Goal: Task Accomplishment & Management: Use online tool/utility

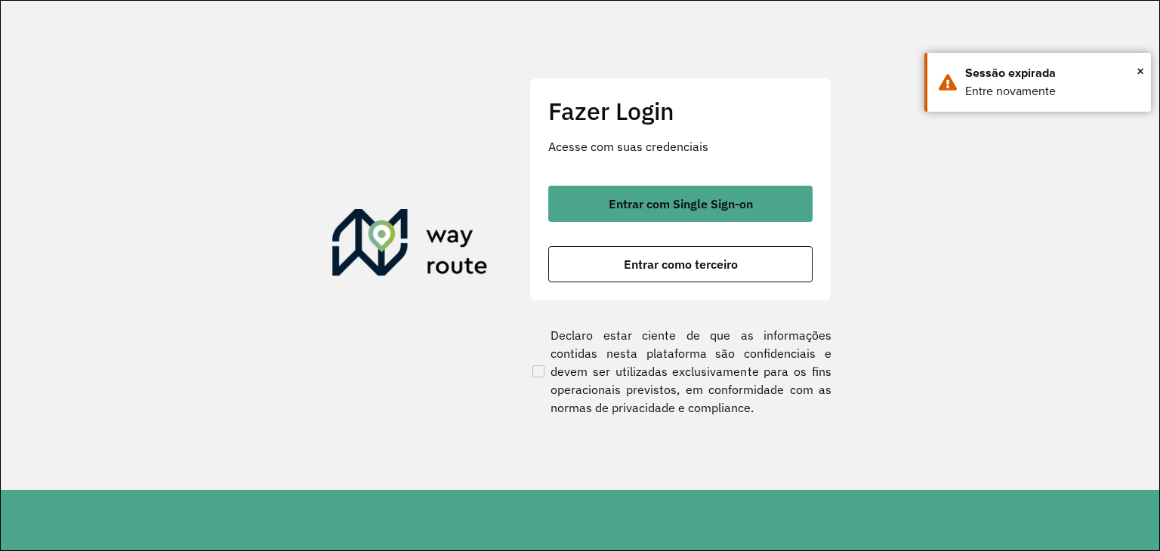
click at [669, 215] on button "Entrar com Single Sign-on" at bounding box center [680, 204] width 264 height 36
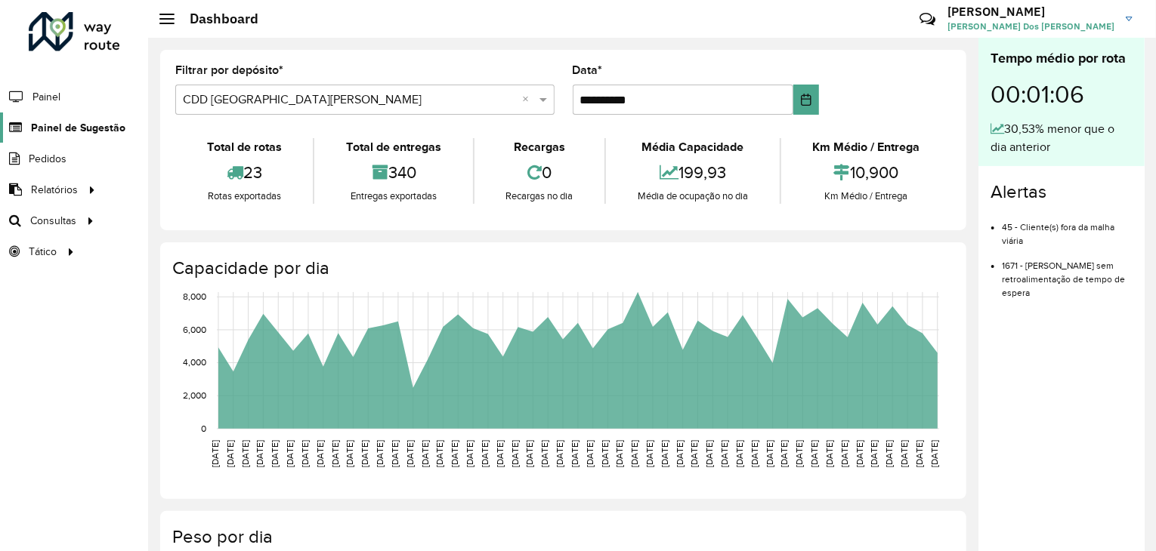
click at [82, 128] on span "Painel de Sugestão" at bounding box center [78, 128] width 94 height 16
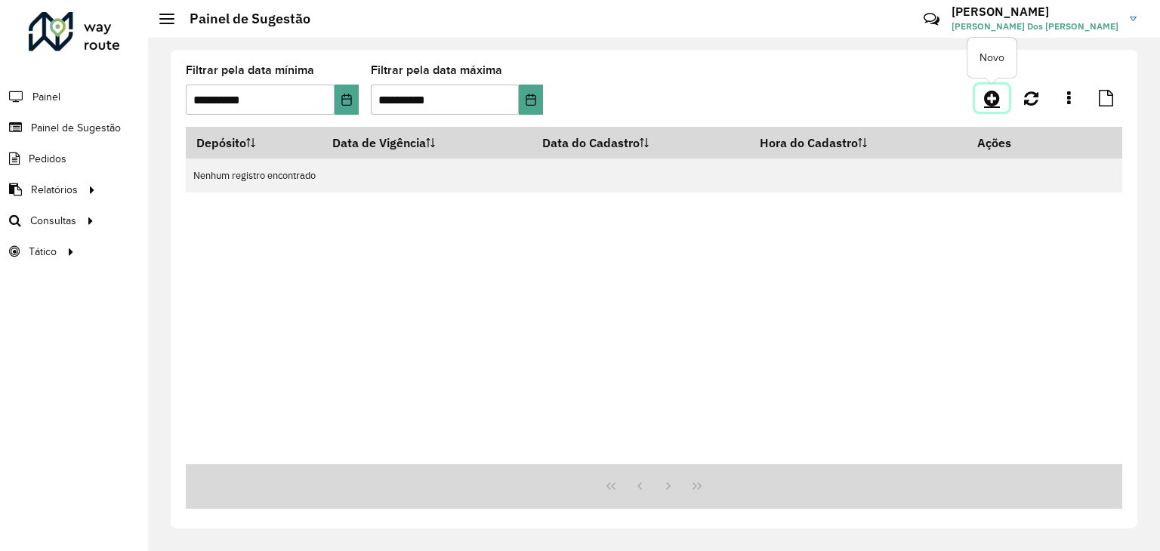
click at [999, 97] on icon at bounding box center [992, 98] width 16 height 18
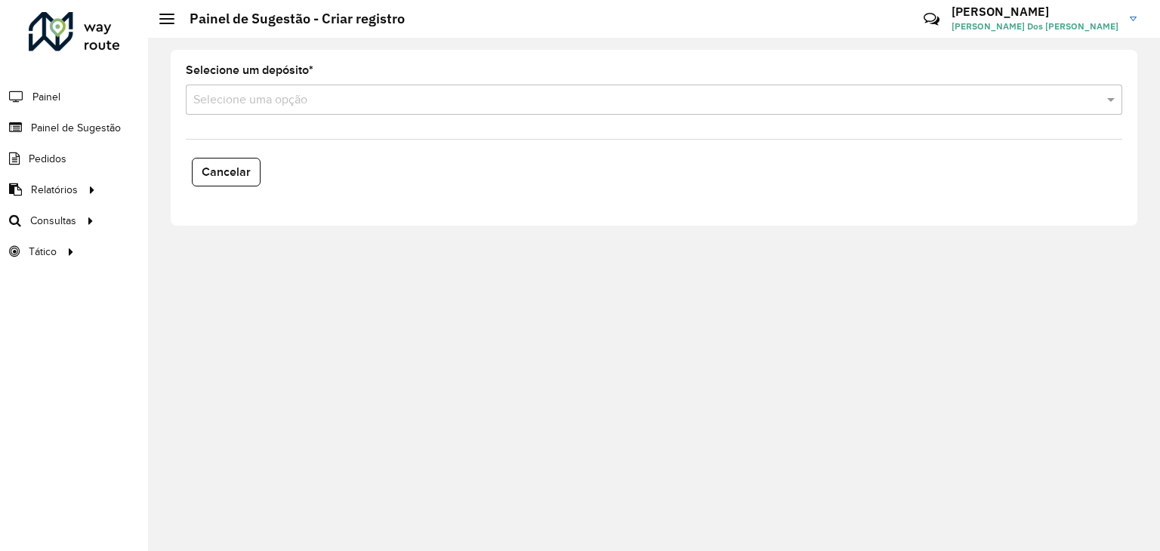
click at [407, 122] on formly-field "Selecione um depósito * Selecione uma opção" at bounding box center [654, 96] width 955 height 62
click at [414, 106] on input "text" at bounding box center [638, 100] width 891 height 18
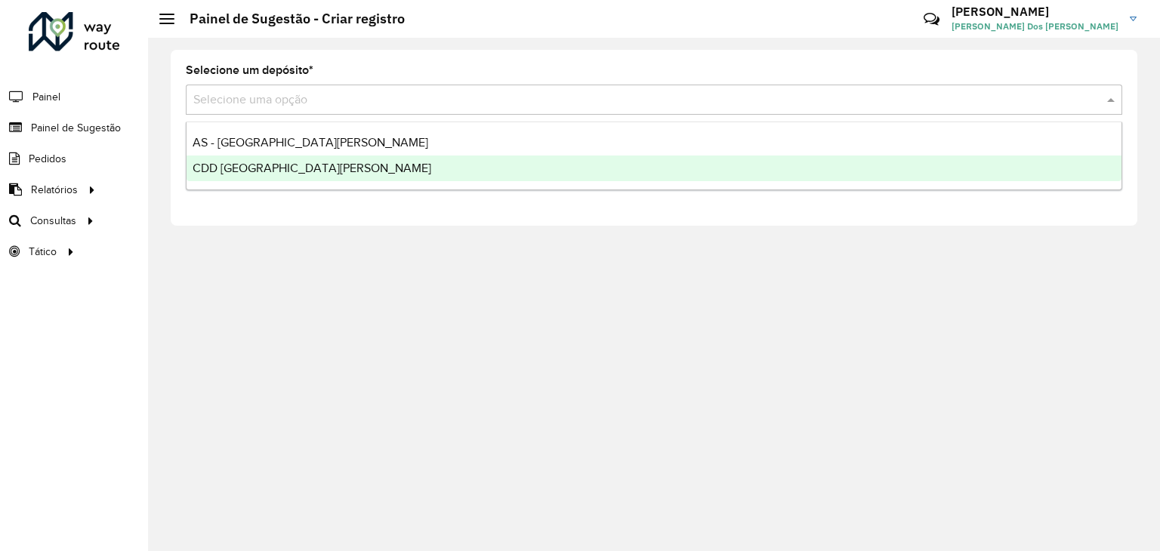
click at [391, 176] on div "CDD [GEOGRAPHIC_DATA][PERSON_NAME]" at bounding box center [654, 169] width 935 height 26
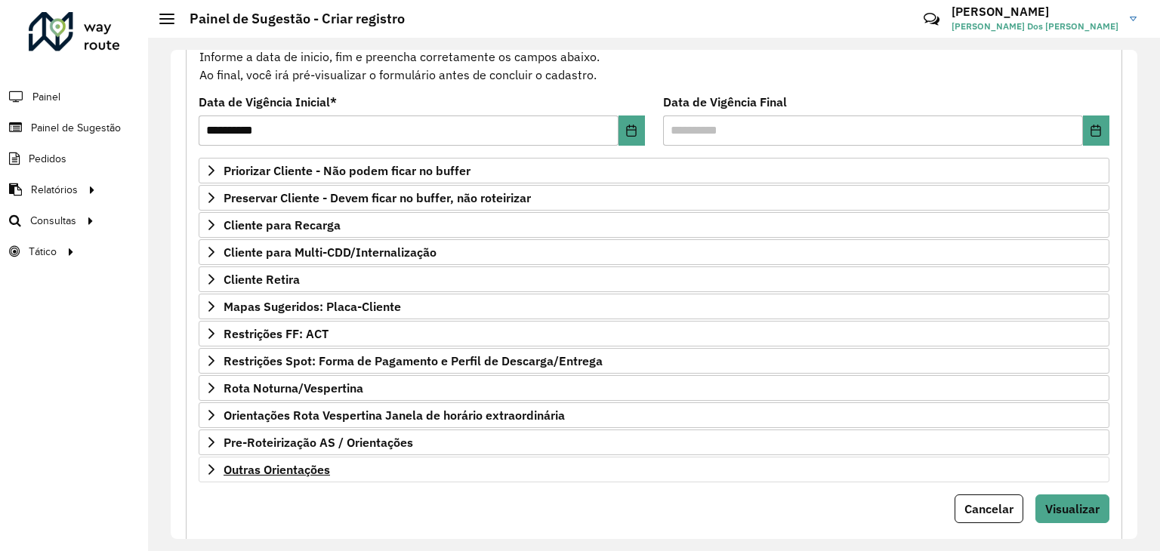
scroll to position [196, 0]
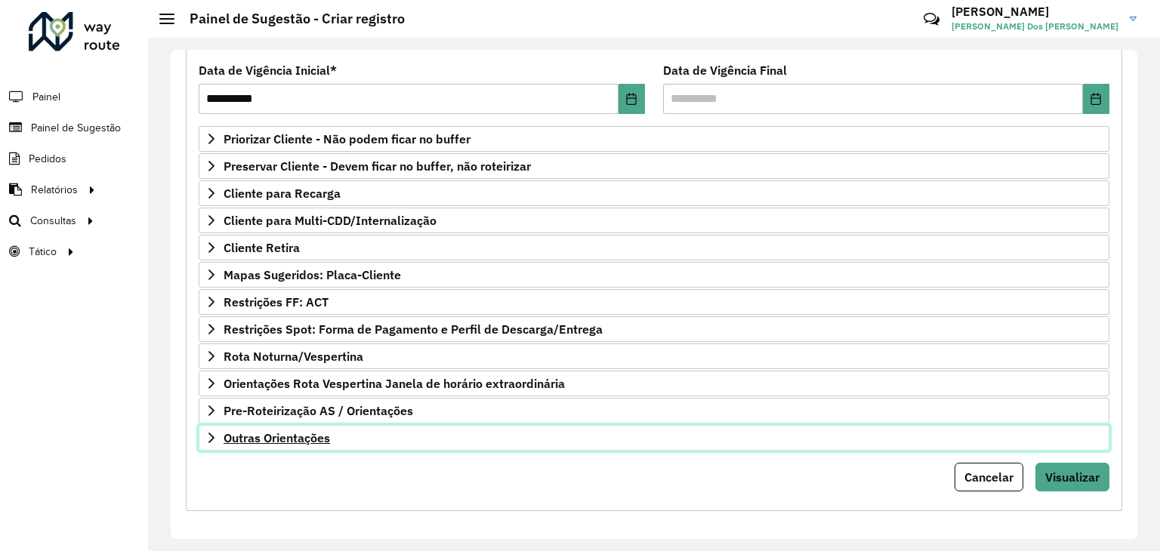
click at [309, 437] on span "Outras Orientações" at bounding box center [277, 438] width 107 height 12
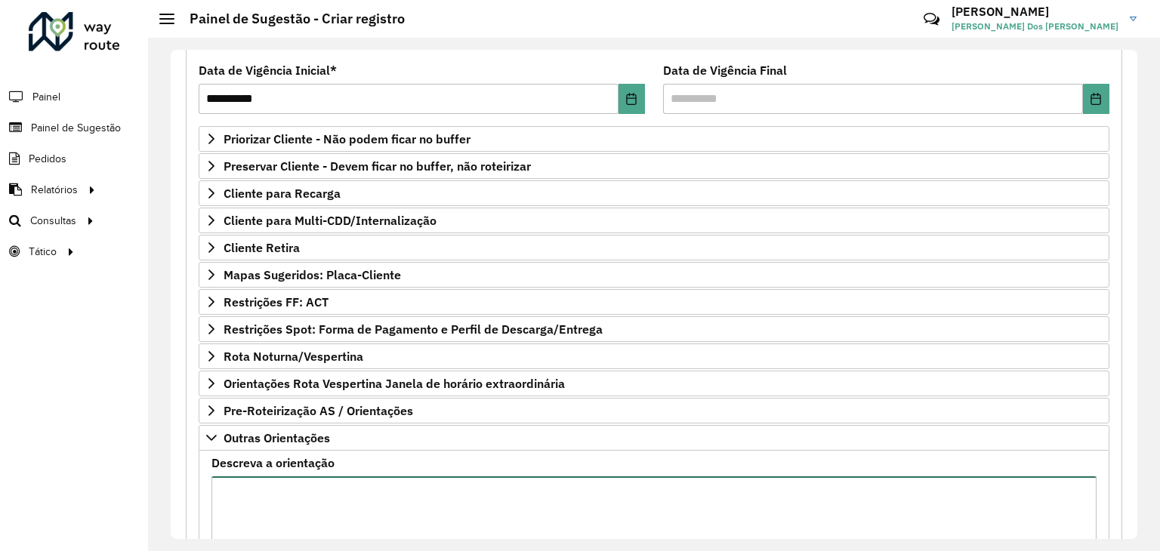
click at [339, 491] on textarea "Descreva a orientação" at bounding box center [654, 541] width 885 height 128
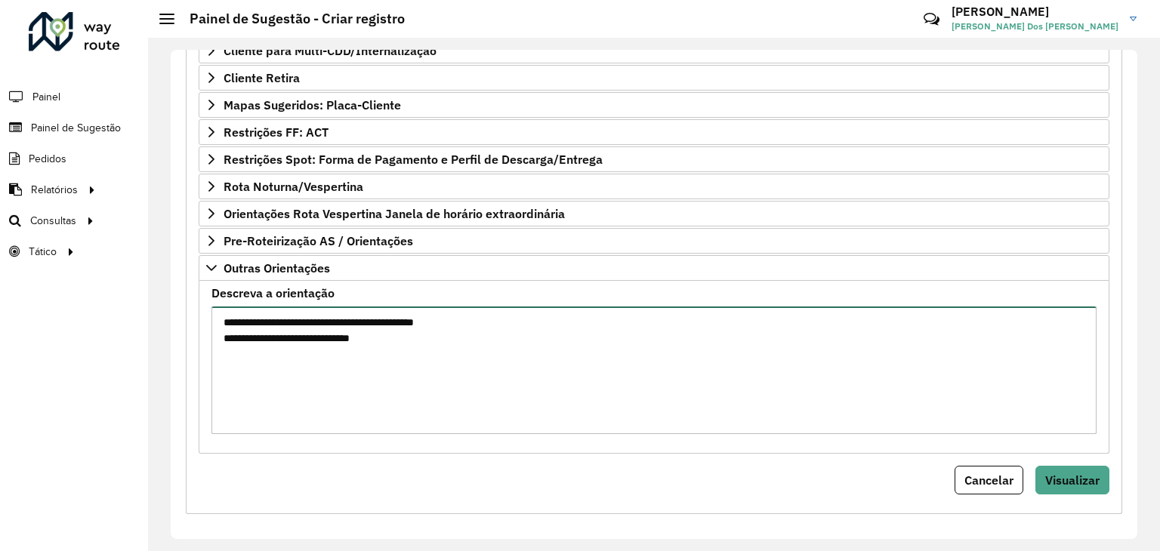
scroll to position [369, 0]
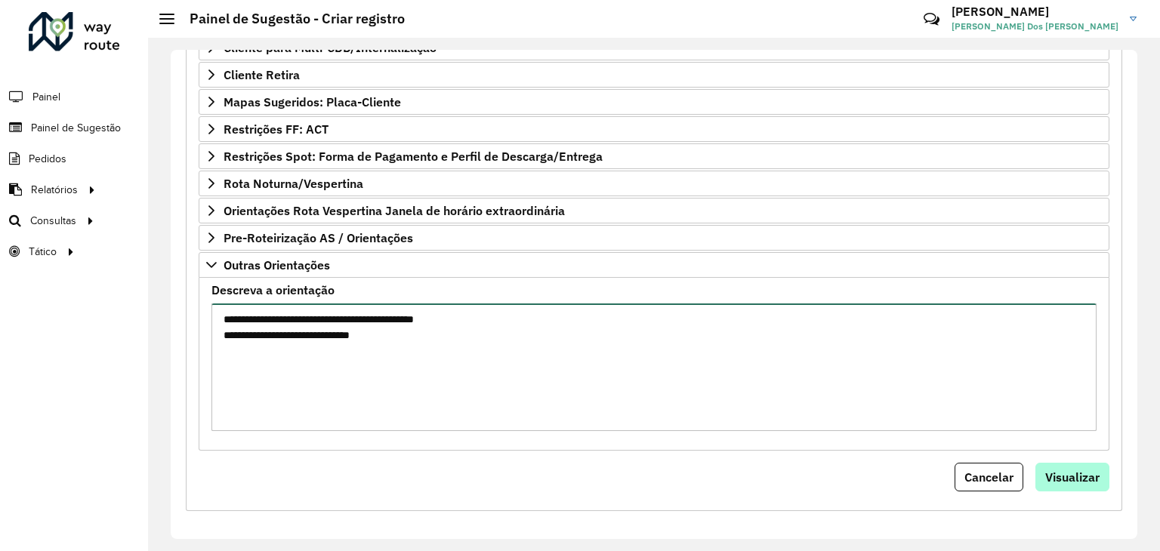
type textarea "**********"
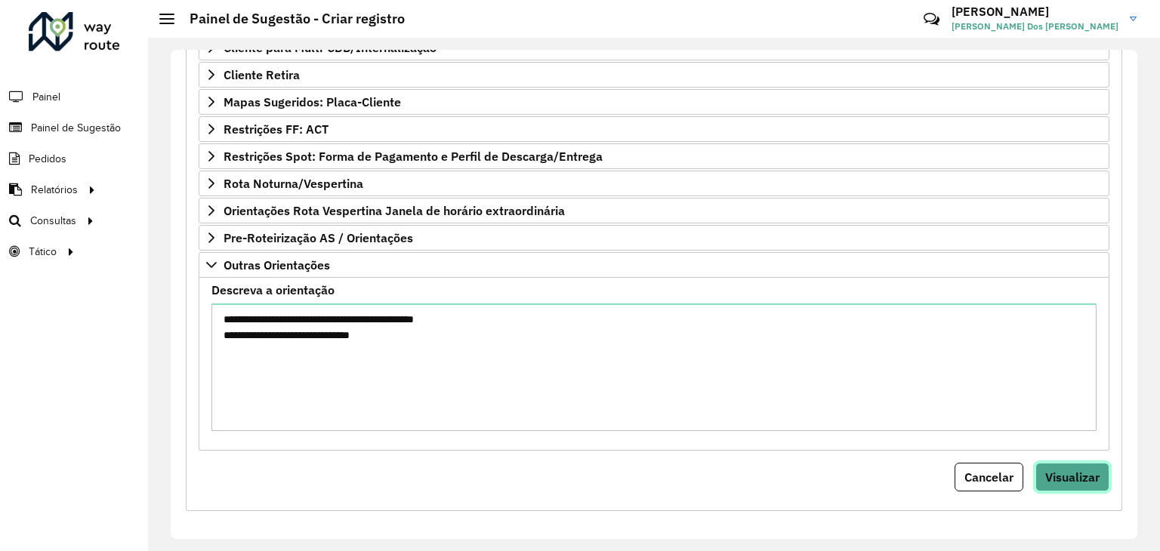
click at [1045, 479] on span "Visualizar" at bounding box center [1072, 477] width 54 height 15
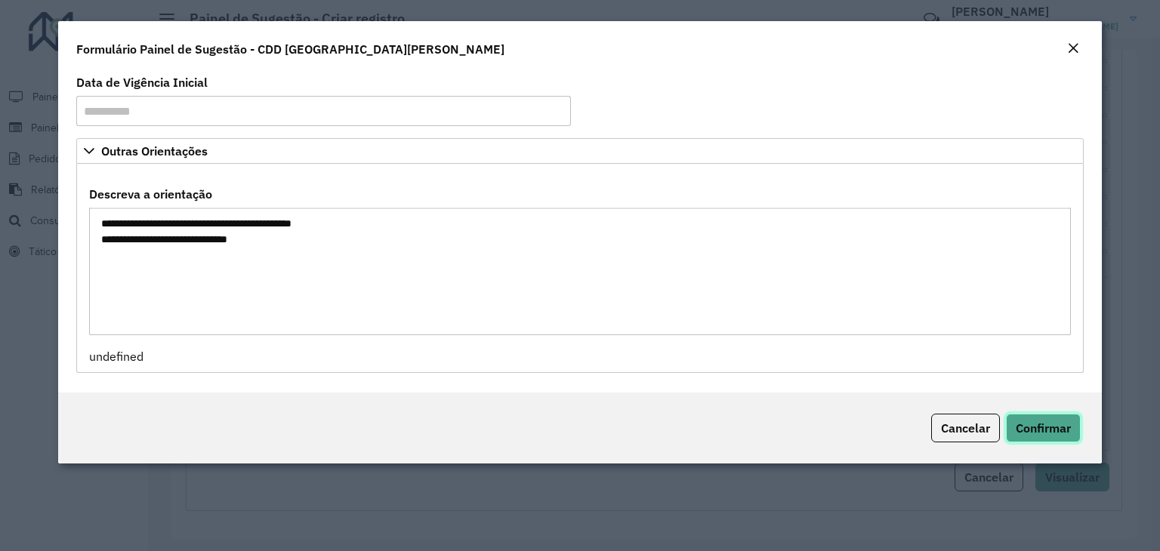
click at [1016, 432] on span "Confirmar" at bounding box center [1043, 428] width 55 height 15
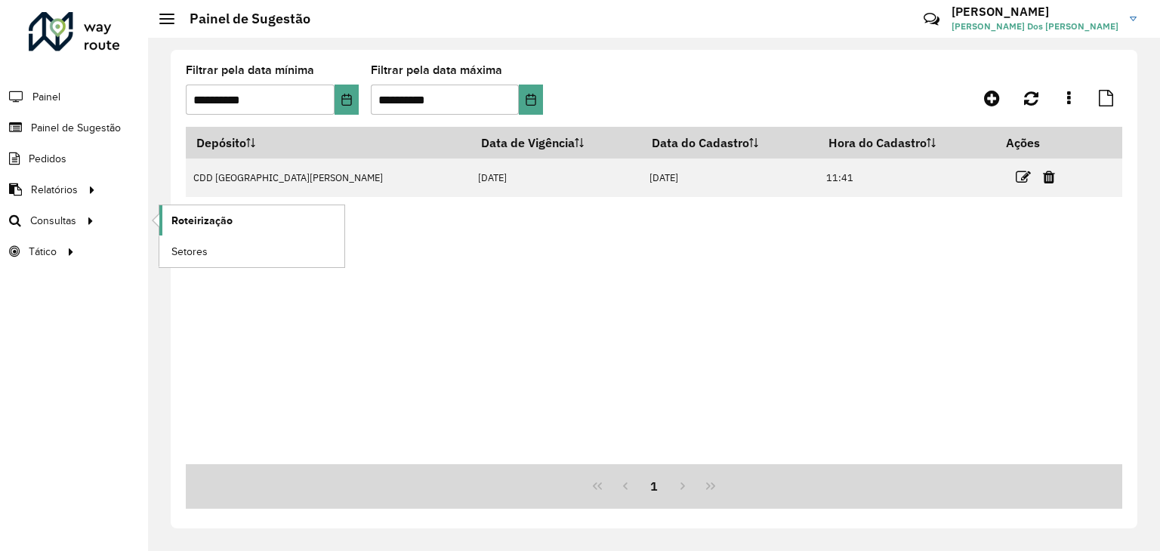
click at [176, 218] on span "Roteirização" at bounding box center [201, 221] width 61 height 16
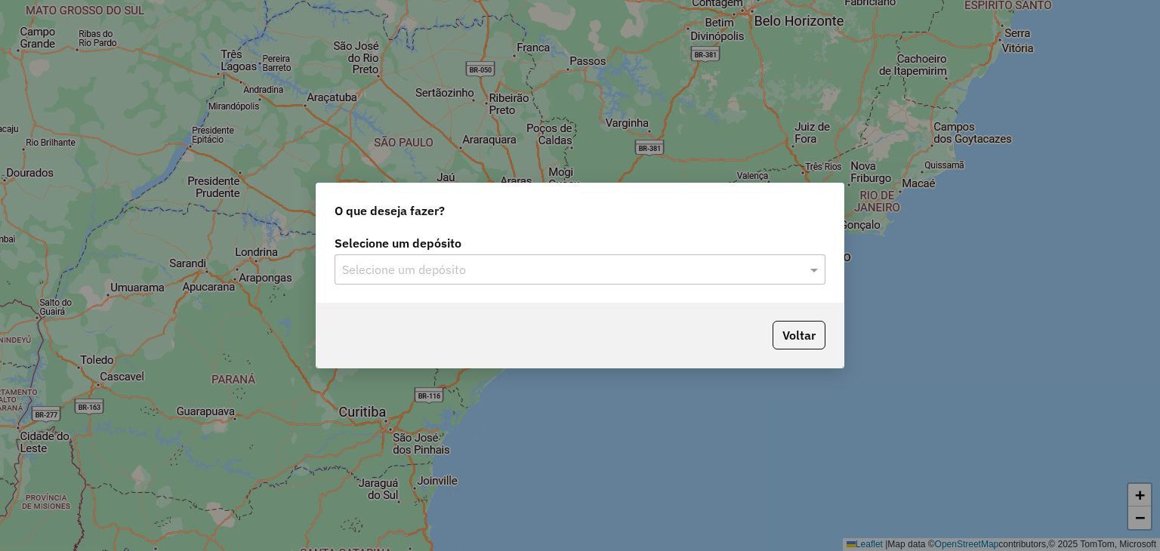
drag, startPoint x: 544, startPoint y: 262, endPoint x: 535, endPoint y: 275, distance: 15.7
click at [543, 263] on input "text" at bounding box center [565, 270] width 446 height 18
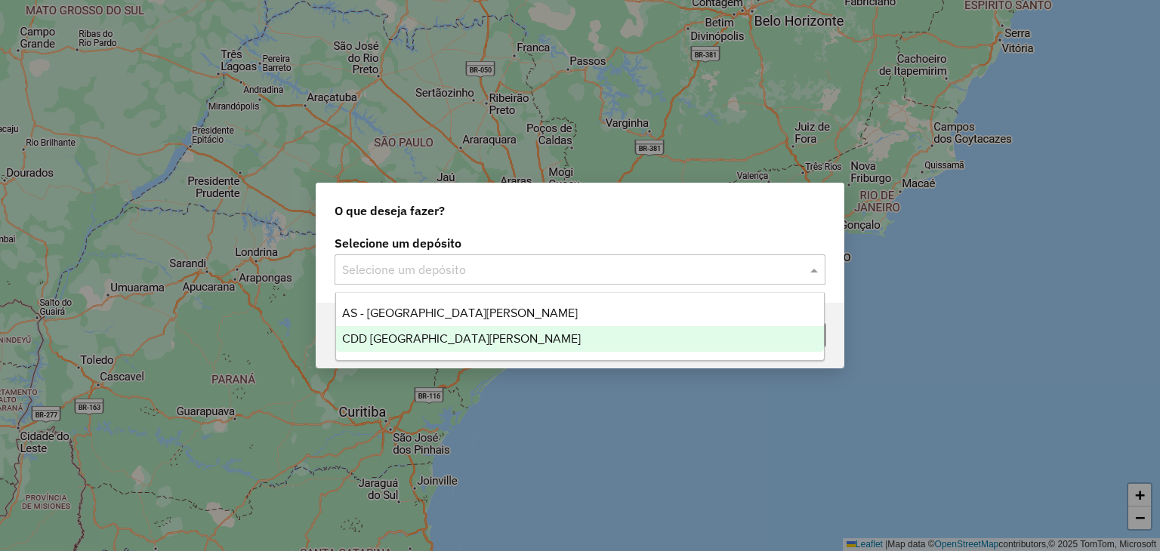
drag, startPoint x: 457, startPoint y: 335, endPoint x: 502, endPoint y: 347, distance: 46.2
click at [459, 336] on span "CDD [GEOGRAPHIC_DATA][PERSON_NAME]" at bounding box center [461, 338] width 239 height 13
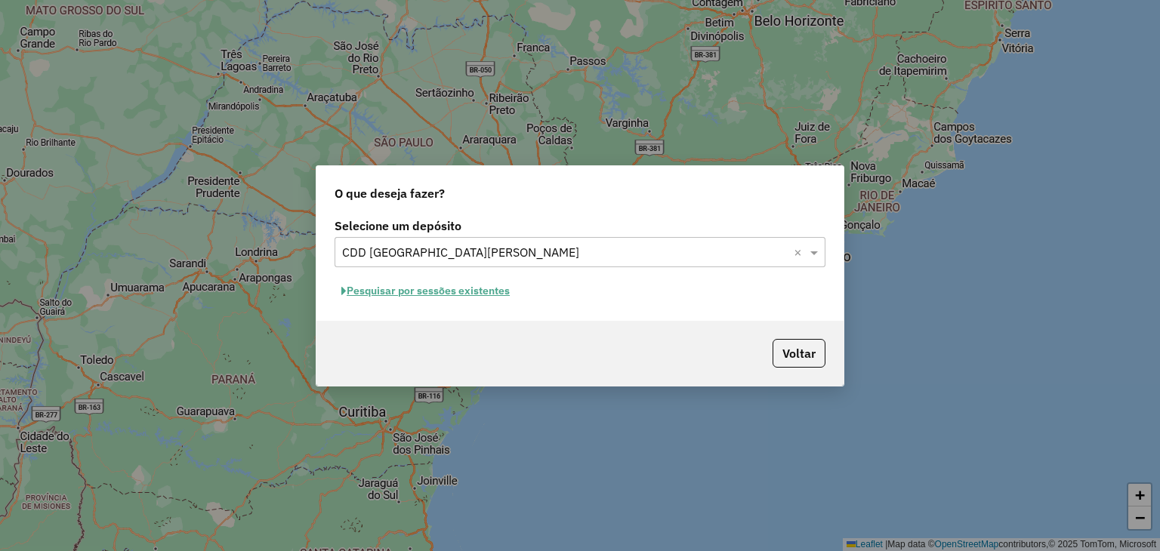
click at [448, 299] on button "Pesquisar por sessões existentes" at bounding box center [426, 290] width 182 height 23
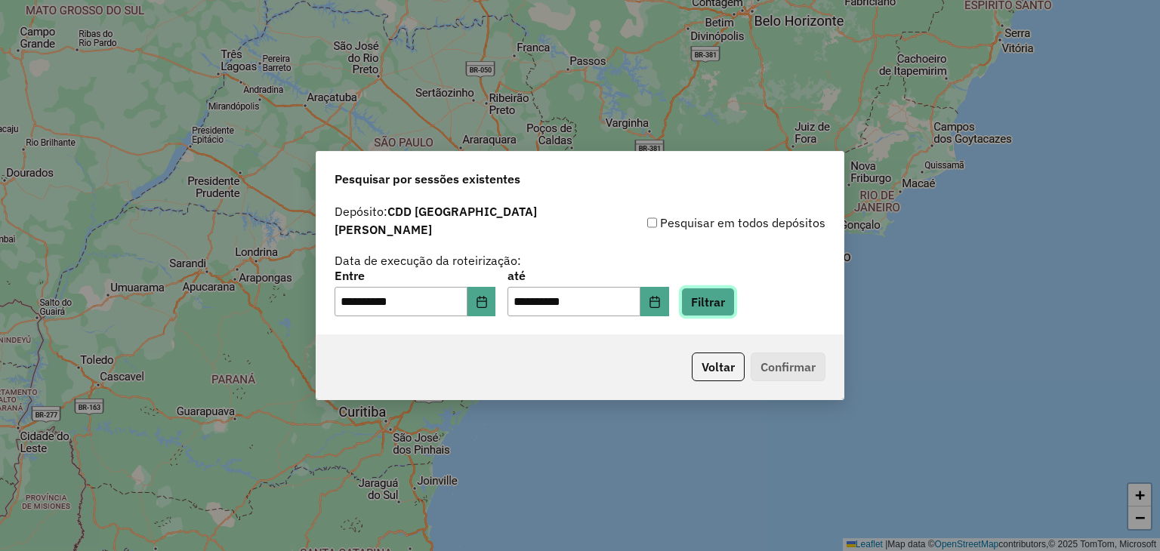
click at [706, 295] on button "Filtrar" at bounding box center [708, 302] width 54 height 29
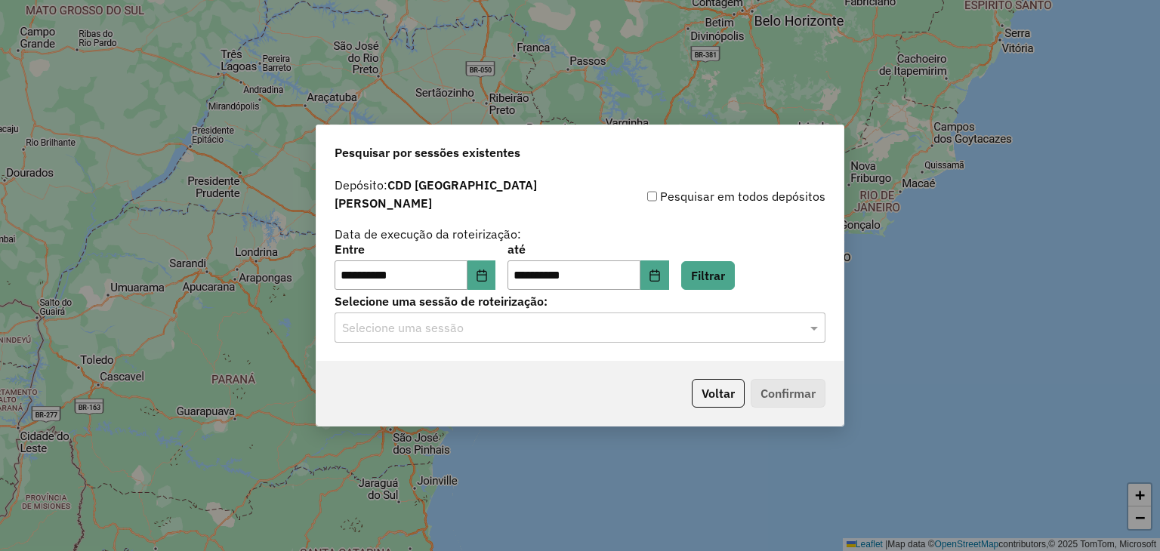
click at [495, 329] on hb-app "**********" at bounding box center [580, 275] width 1160 height 551
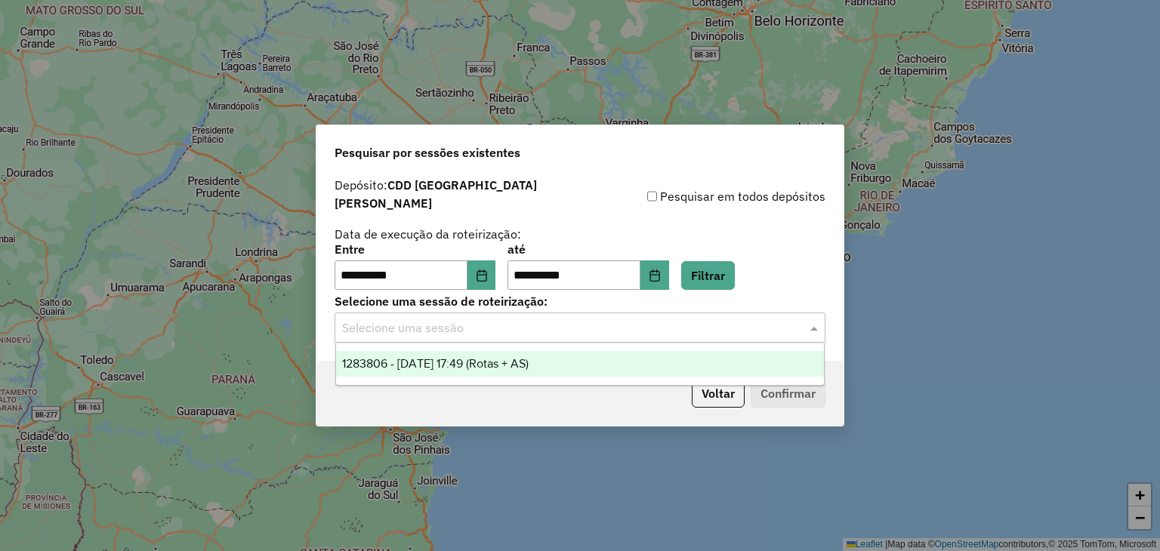
click at [495, 328] on input "text" at bounding box center [565, 329] width 446 height 18
drag, startPoint x: 489, startPoint y: 361, endPoint x: 569, endPoint y: 372, distance: 80.9
click at [488, 361] on span "1283806 - [DATE] 17:49 (Rotas + AS)" at bounding box center [435, 363] width 187 height 13
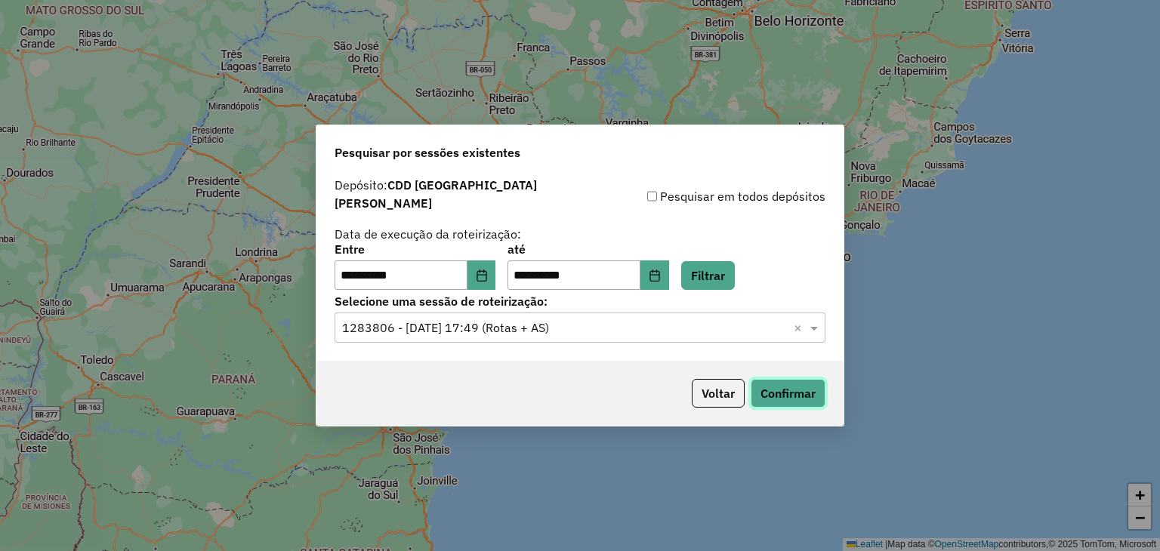
click at [751, 382] on button "Confirmar" at bounding box center [788, 393] width 75 height 29
